Goal: Task Accomplishment & Management: Use online tool/utility

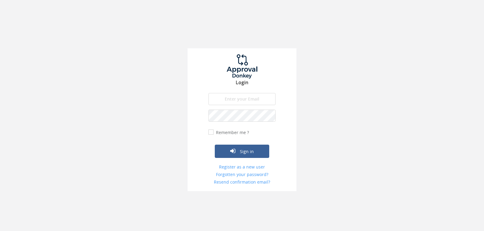
click at [327, 187] on div "Login The email is required. Invalid email address. The password is required. T…" at bounding box center [242, 95] width 484 height 191
click at [238, 99] on input "email" at bounding box center [241, 99] width 67 height 12
type input "[EMAIL_ADDRESS][DOMAIN_NAME]"
click at [215, 145] on button "Sign in" at bounding box center [242, 151] width 54 height 13
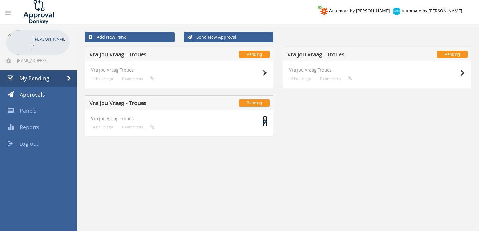
click at [266, 122] on icon at bounding box center [265, 122] width 5 height 6
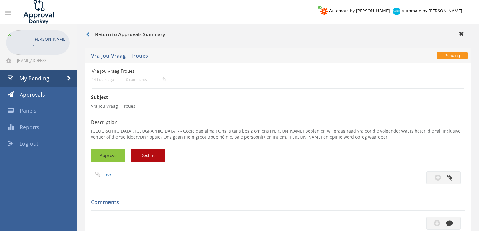
click at [116, 155] on button "Approve" at bounding box center [108, 155] width 34 height 13
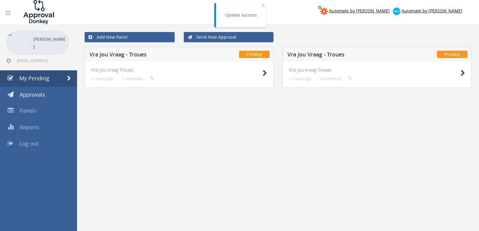
click at [460, 75] on div at bounding box center [450, 72] width 30 height 11
click at [461, 75] on icon at bounding box center [463, 73] width 5 height 6
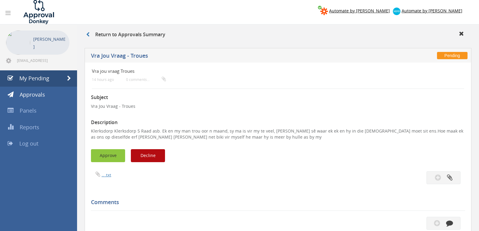
click at [112, 152] on button "Approve" at bounding box center [108, 155] width 34 height 13
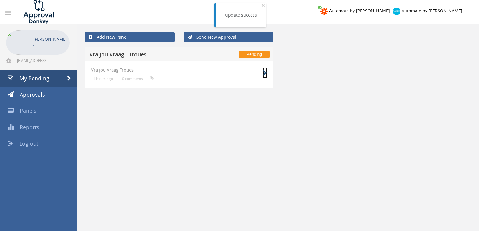
click at [264, 71] on icon at bounding box center [265, 73] width 5 height 6
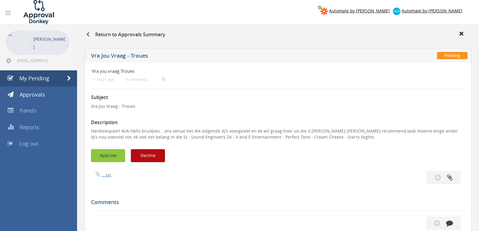
click at [110, 154] on button "Approve" at bounding box center [108, 155] width 34 height 13
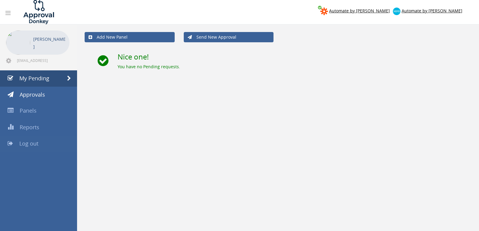
click at [31, 140] on span "Log out" at bounding box center [28, 143] width 19 height 7
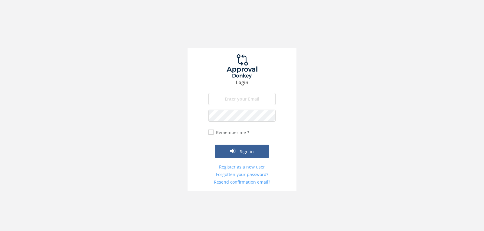
click at [256, 102] on input "email" at bounding box center [241, 99] width 67 height 12
type input "[EMAIL_ADDRESS][DOMAIN_NAME]"
click at [215, 145] on button "Sign in" at bounding box center [242, 151] width 54 height 13
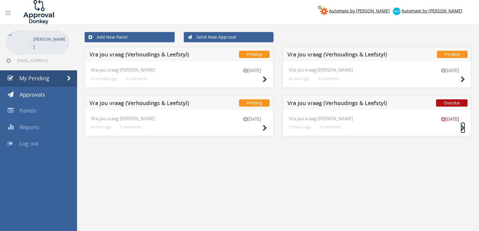
click at [464, 129] on icon at bounding box center [463, 128] width 5 height 6
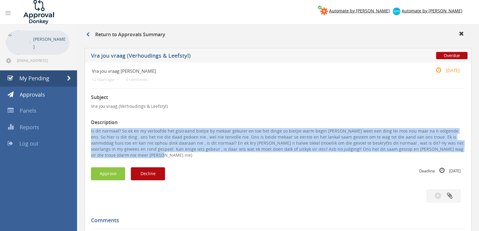
drag, startPoint x: 91, startPoint y: 129, endPoint x: 476, endPoint y: 152, distance: 385.8
click at [476, 152] on div "Return to Approvals Summary Overdue Vra jou vraag (Verhoudings & Leefstyl) Vra …" at bounding box center [278, 197] width 402 height 346
copy p "Is dit normaal? So ek en my verloofde het gistraand bietjie by mekaar gekuier e…"
click at [142, 167] on button "Decline" at bounding box center [148, 173] width 34 height 13
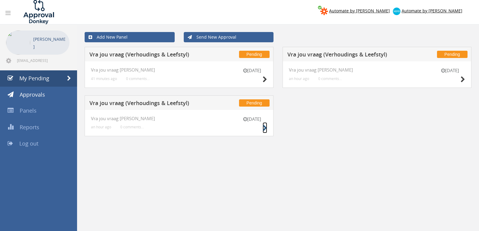
click at [263, 128] on icon at bounding box center [265, 128] width 5 height 6
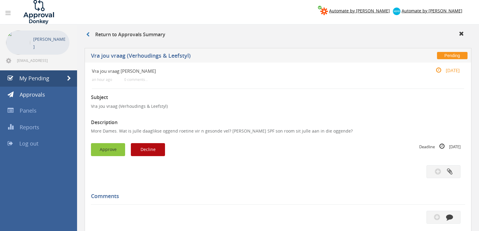
click at [115, 146] on button "Approve" at bounding box center [108, 149] width 34 height 13
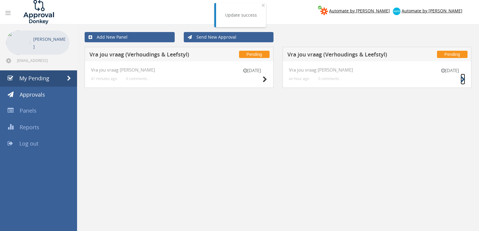
click at [464, 77] on icon at bounding box center [463, 79] width 5 height 6
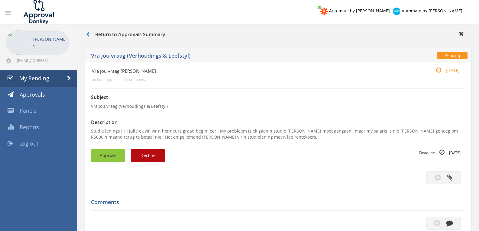
click at [104, 152] on button "Approve" at bounding box center [108, 155] width 34 height 13
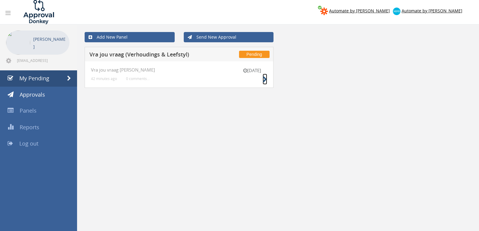
click at [264, 77] on icon at bounding box center [265, 79] width 5 height 6
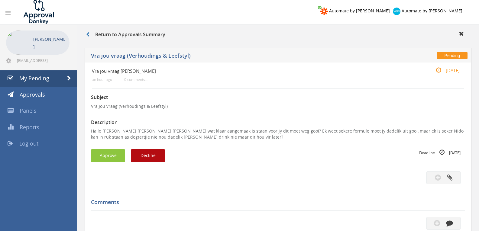
click at [121, 148] on div "Subject Vra jou vraag (Verhoudings & Leefstyl) Description Hallo Julle Hoe lank…" at bounding box center [278, 207] width 374 height 237
click at [121, 151] on button "Approve" at bounding box center [108, 155] width 34 height 13
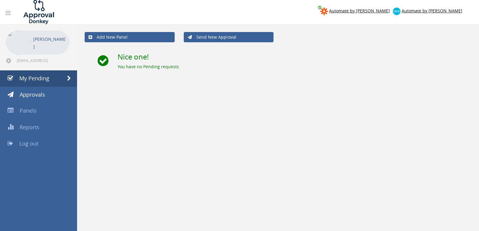
click at [39, 143] on link "Log out" at bounding box center [38, 144] width 77 height 16
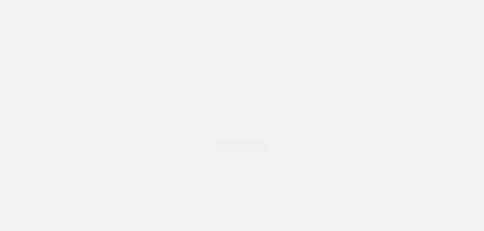
click at [226, 94] on input "email" at bounding box center [241, 99] width 67 height 12
type input "[EMAIL_ADDRESS][DOMAIN_NAME]"
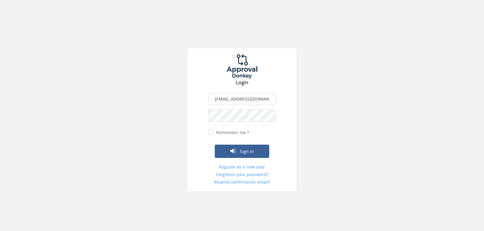
click at [215, 145] on button "Sign in" at bounding box center [242, 151] width 54 height 13
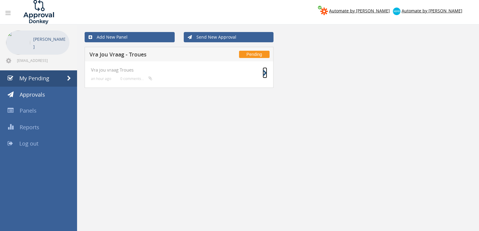
click at [265, 74] on icon at bounding box center [265, 73] width 5 height 6
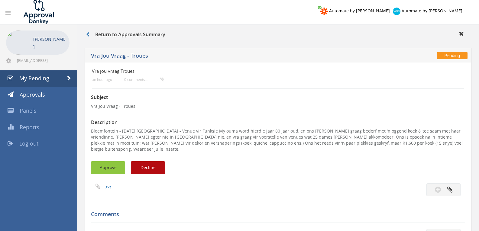
click at [114, 161] on button "Approve" at bounding box center [108, 167] width 34 height 13
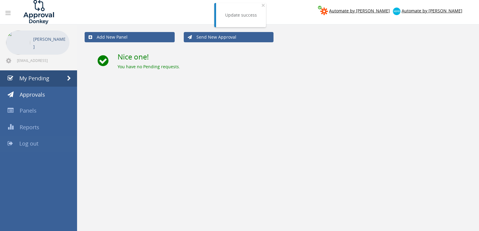
click at [32, 141] on span "Log out" at bounding box center [28, 143] width 19 height 7
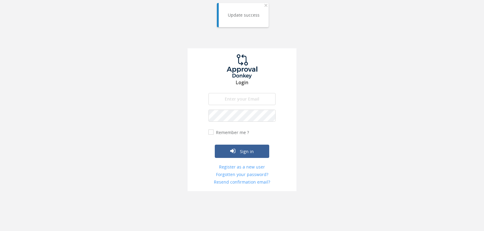
click at [262, 100] on input "email" at bounding box center [241, 99] width 67 height 12
type input "[EMAIL_ADDRESS][DOMAIN_NAME]"
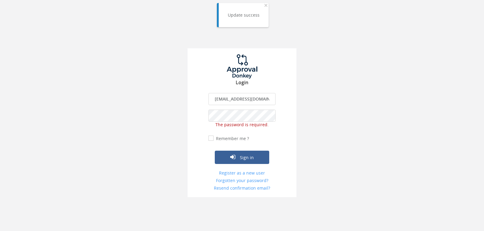
click at [253, 102] on input "[EMAIL_ADDRESS][DOMAIN_NAME]" at bounding box center [241, 99] width 67 height 12
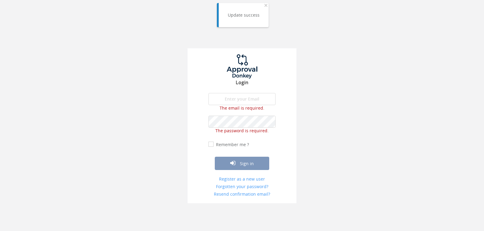
click at [241, 101] on input "email" at bounding box center [241, 99] width 67 height 12
type input "[EMAIL_ADDRESS][DOMAIN_NAME]"
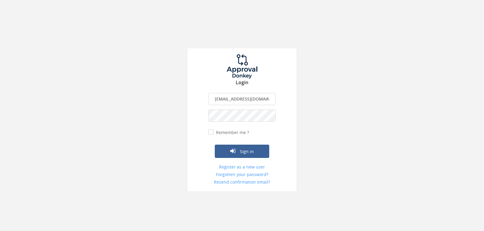
click at [215, 145] on button "Sign in" at bounding box center [242, 151] width 54 height 13
